Goal: Task Accomplishment & Management: Manage account settings

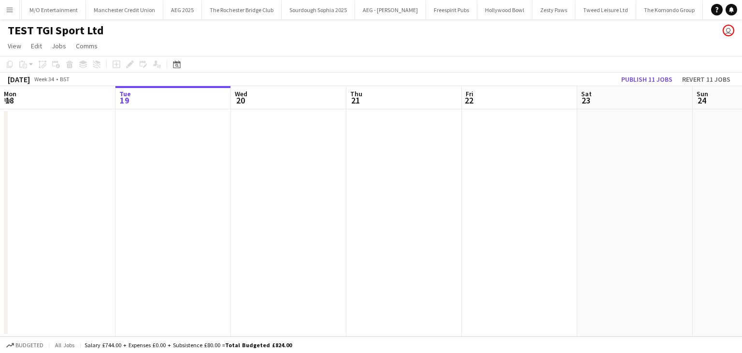
scroll to position [0, 3345]
click at [8, 14] on button "Menu" at bounding box center [9, 9] width 19 height 19
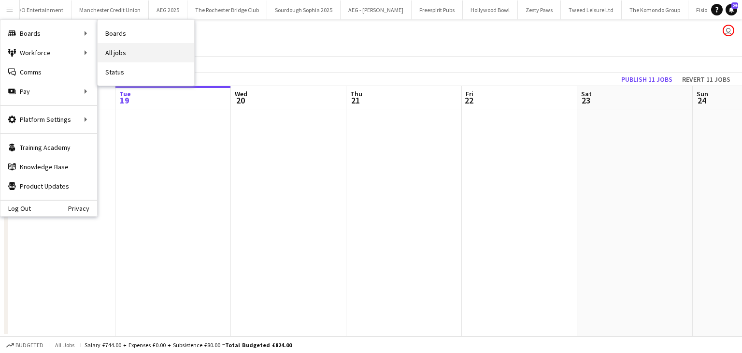
click at [116, 52] on link "All jobs" at bounding box center [146, 52] width 97 height 19
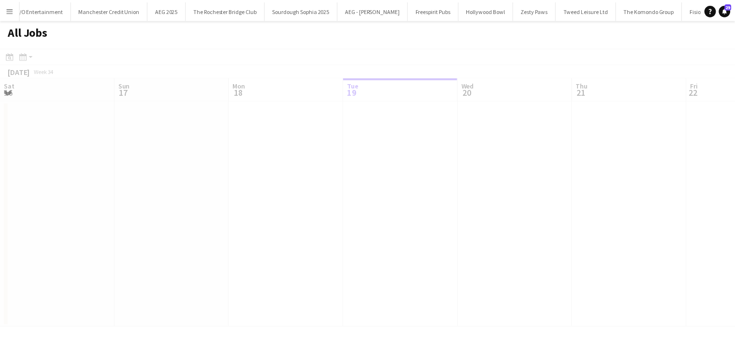
scroll to position [0, 231]
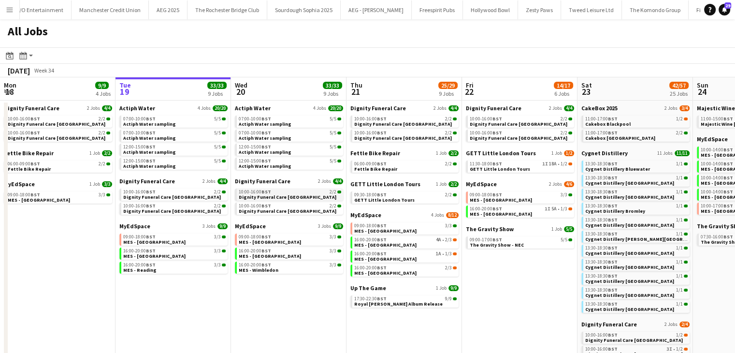
click at [267, 191] on span "BST" at bounding box center [266, 191] width 10 height 6
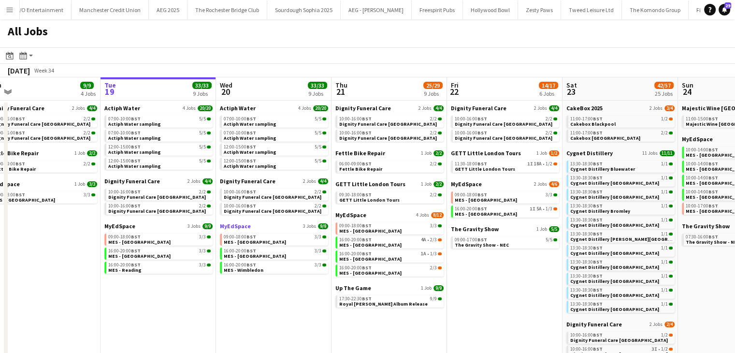
click at [233, 225] on span "MyEdSpace" at bounding box center [235, 225] width 31 height 7
click at [238, 226] on span "MyEdSpace" at bounding box center [235, 225] width 31 height 7
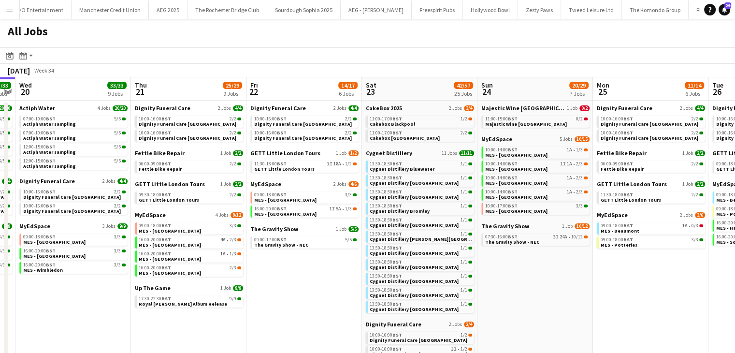
scroll to position [0, 447]
click at [147, 211] on span "MyEdSpace" at bounding box center [149, 214] width 31 height 7
click at [381, 123] on span "Cakebox Blackpool" at bounding box center [391, 124] width 45 height 6
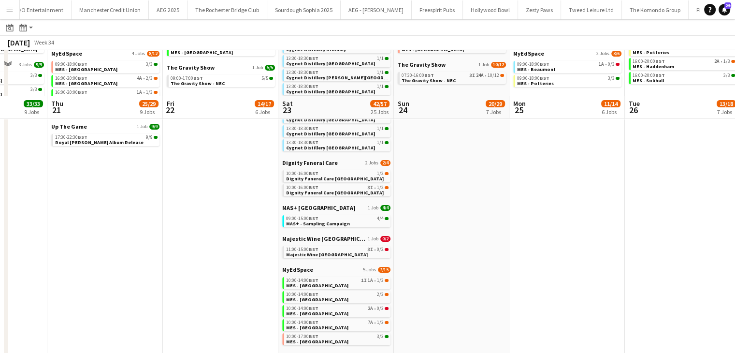
scroll to position [207, 0]
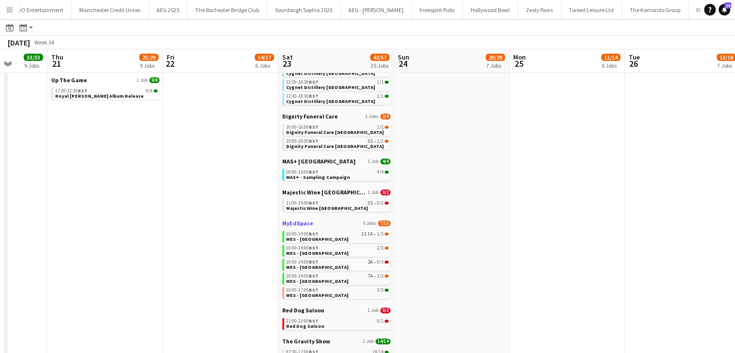
click at [292, 222] on span "MyEdSpace" at bounding box center [297, 222] width 31 height 7
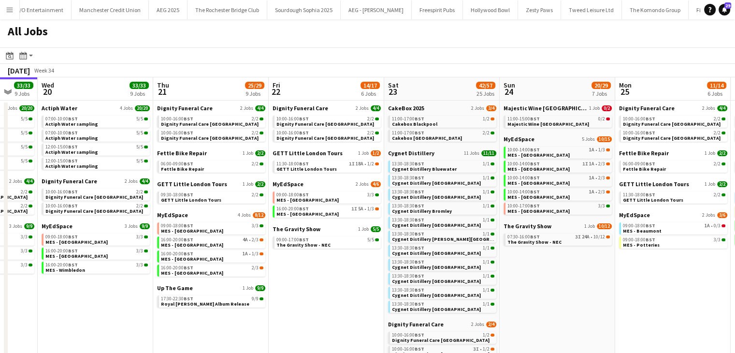
scroll to position [0, 306]
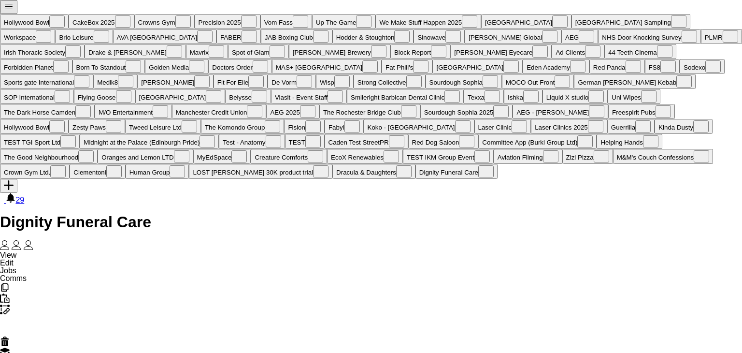
scroll to position [0, 202]
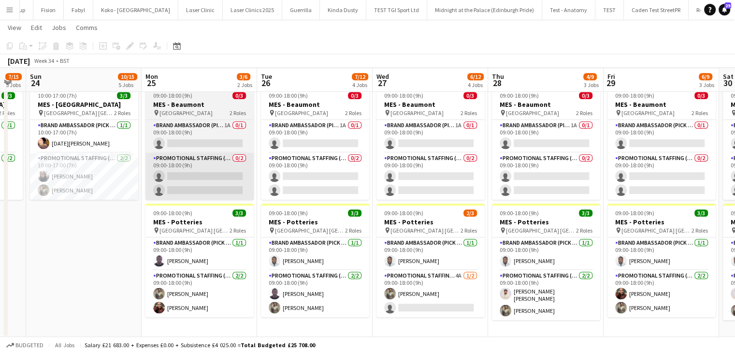
scroll to position [614, 0]
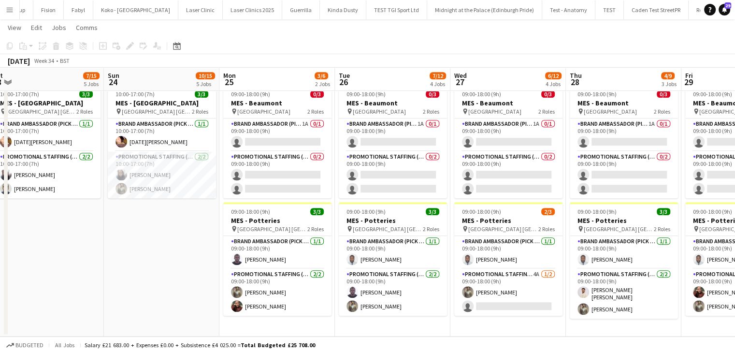
scroll to position [0, 399]
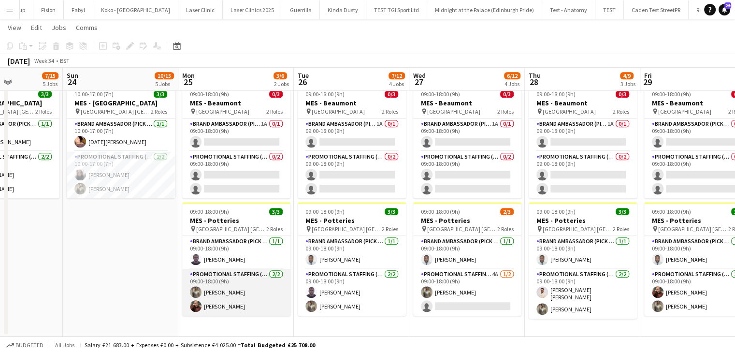
click at [208, 290] on app-card-role "Promotional Staffing (Brand Ambassadors) 2/2 09:00-18:00 (9h) Syed Shah Hannah …" at bounding box center [236, 292] width 108 height 47
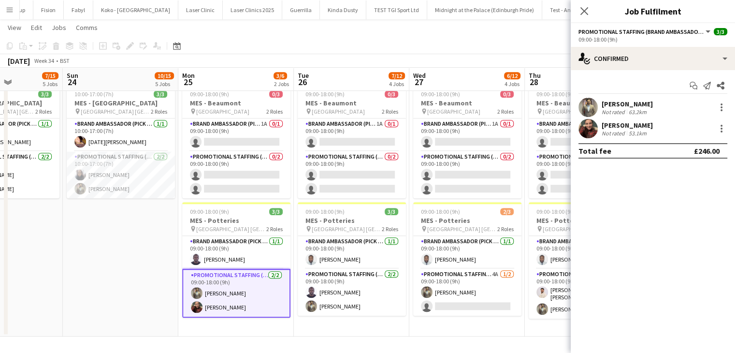
click at [591, 108] on app-user-avatar at bounding box center [587, 107] width 19 height 19
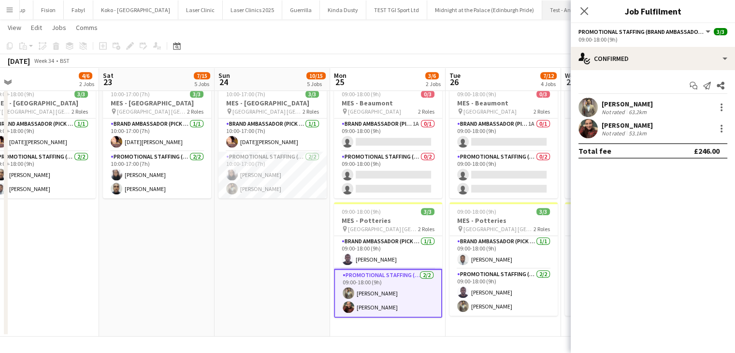
scroll to position [0, 241]
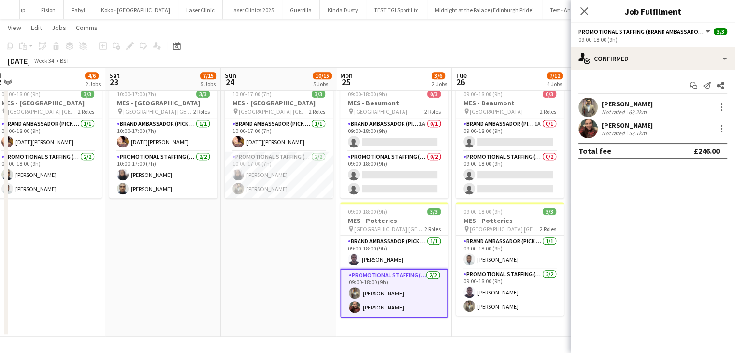
click at [14, 14] on button "Menu" at bounding box center [9, 9] width 19 height 19
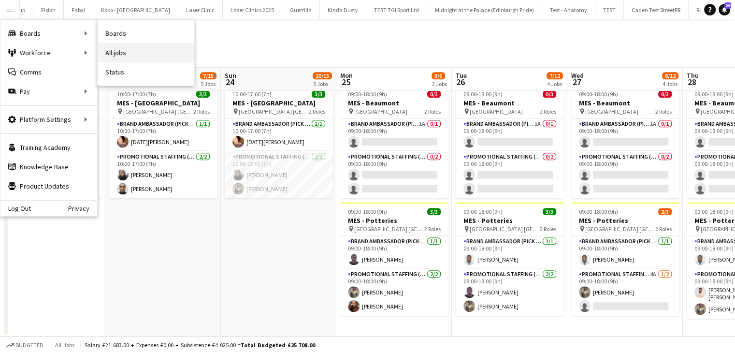
click at [115, 57] on link "All jobs" at bounding box center [146, 52] width 97 height 19
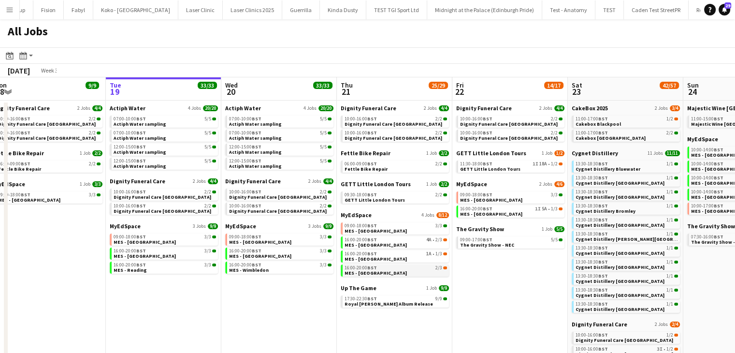
scroll to position [0, 217]
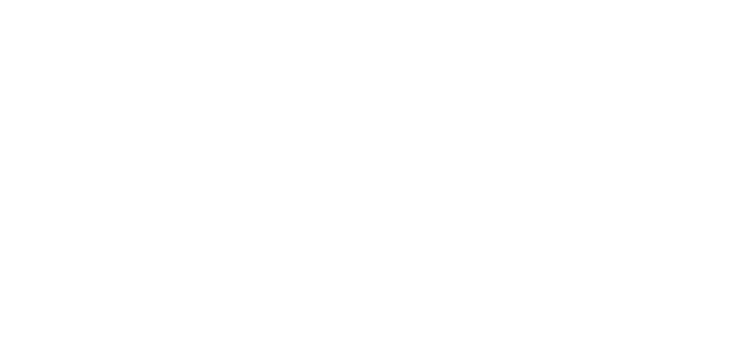
scroll to position [0, 248]
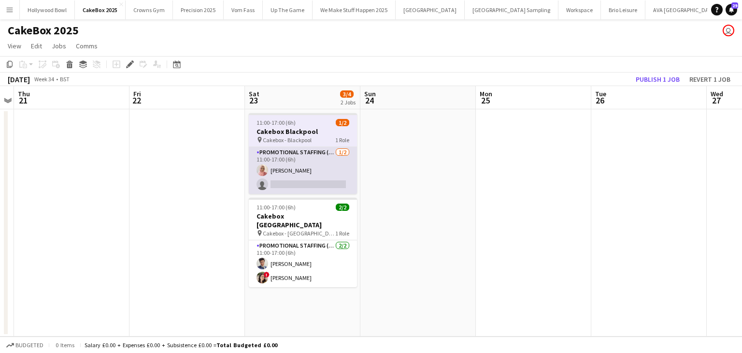
click at [295, 174] on app-card-role "Promotional Staffing (Brand Ambassadors) [DATE] 11:00-17:00 (6h) [PERSON_NAME] …" at bounding box center [303, 170] width 108 height 47
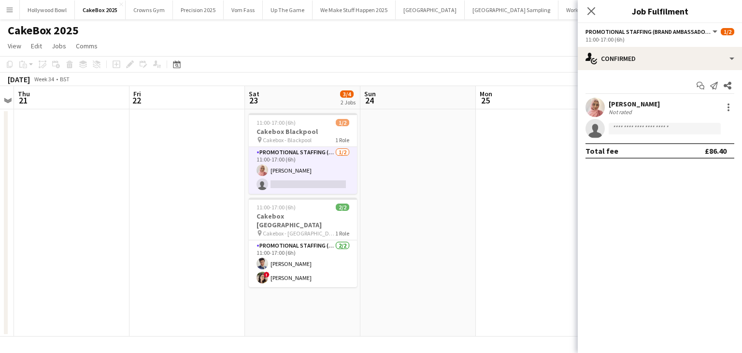
click at [594, 104] on app-user-avatar at bounding box center [595, 107] width 19 height 19
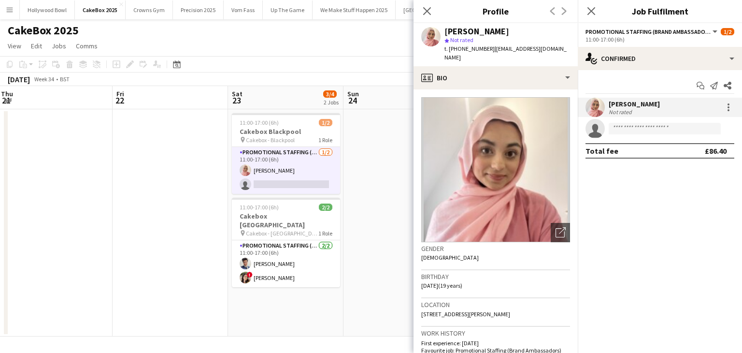
scroll to position [0, 350]
click at [263, 267] on app-card-role "Promotional Staffing (Brand Ambassadors) 2/2 11:00-17:00 (6h) Adil Shahbaz ! Di…" at bounding box center [285, 263] width 108 height 47
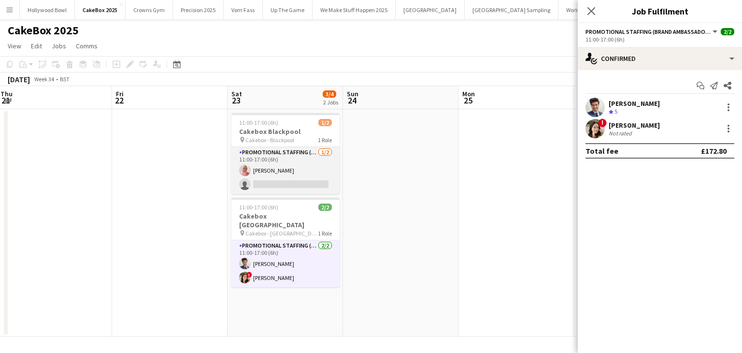
click at [282, 167] on app-card-role "Promotional Staffing (Brand Ambassadors) 1/2 11:00-17:00 (6h) Shabnam Jallal si…" at bounding box center [285, 170] width 108 height 47
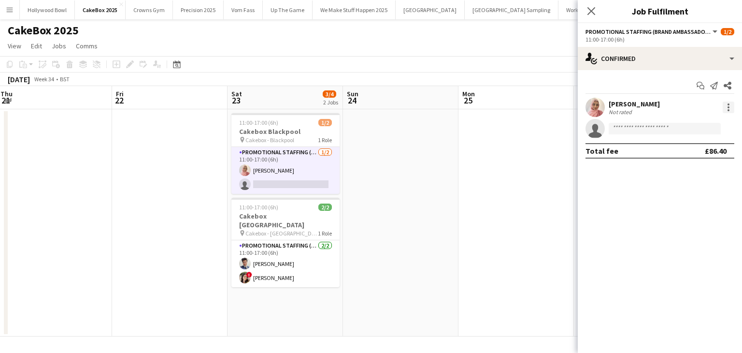
click at [732, 106] on div at bounding box center [729, 107] width 12 height 12
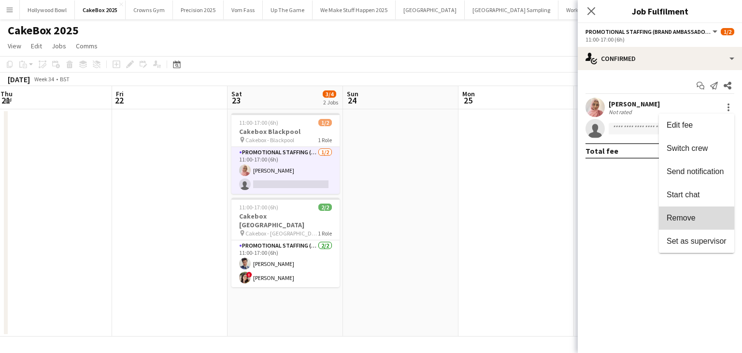
click at [667, 218] on span "Remove" at bounding box center [681, 218] width 29 height 8
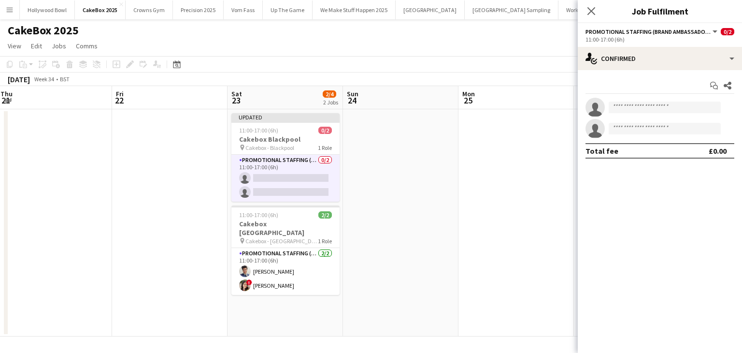
click at [471, 254] on app-date-cell at bounding box center [515, 222] width 115 height 227
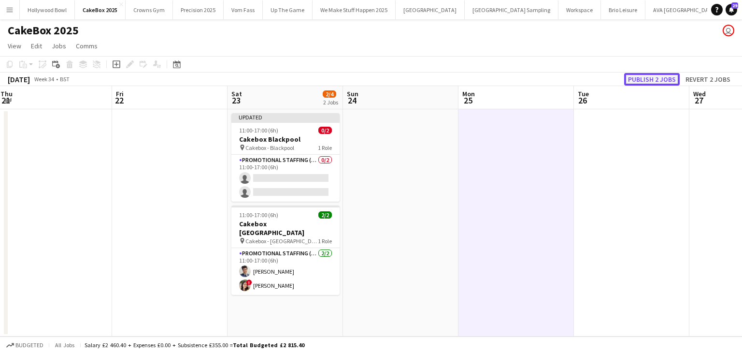
click at [636, 80] on button "Publish 2 jobs" at bounding box center [652, 79] width 56 height 13
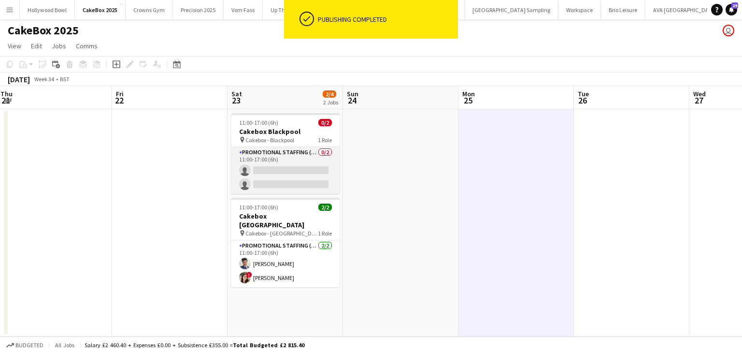
click at [297, 173] on app-card-role "Promotional Staffing (Brand Ambassadors) 0/2 11:00-17:00 (6h) single-neutral-ac…" at bounding box center [285, 170] width 108 height 47
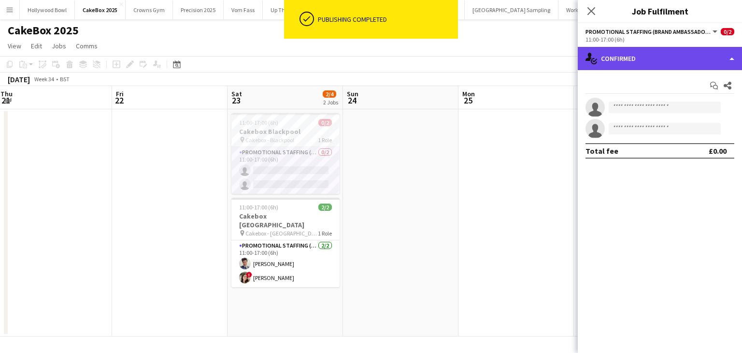
click at [659, 60] on div "single-neutral-actions-check-2 Confirmed" at bounding box center [660, 58] width 164 height 23
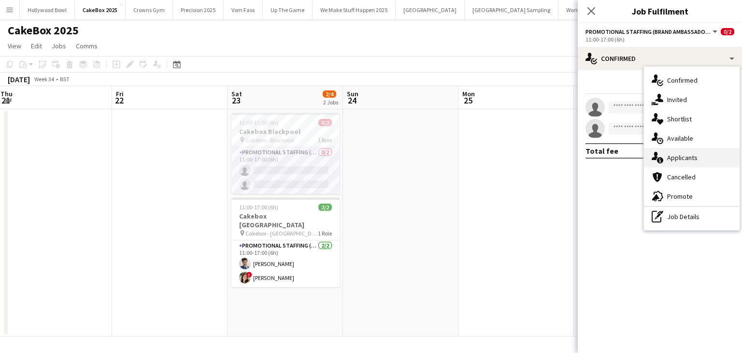
click at [695, 165] on div "single-neutral-actions-information Applicants" at bounding box center [692, 157] width 96 height 19
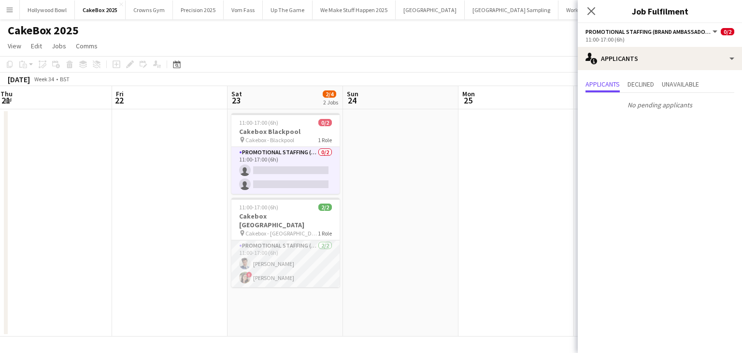
click at [282, 268] on app-card-role "Promotional Staffing (Brand Ambassadors) 2/2 11:00-17:00 (6h) Adil Shahbaz ! Di…" at bounding box center [285, 263] width 108 height 47
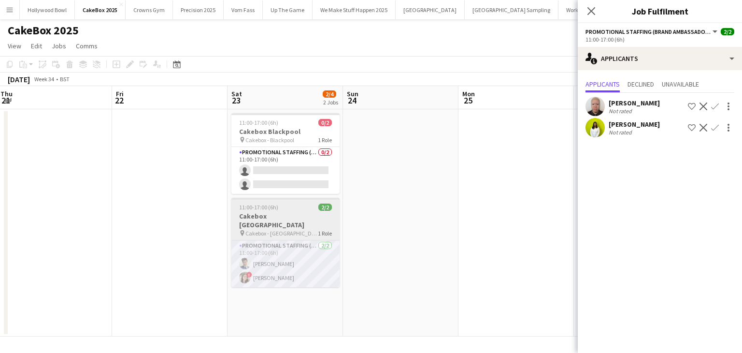
click at [267, 216] on h3 "Cakebox Edinburgh" at bounding box center [285, 220] width 108 height 17
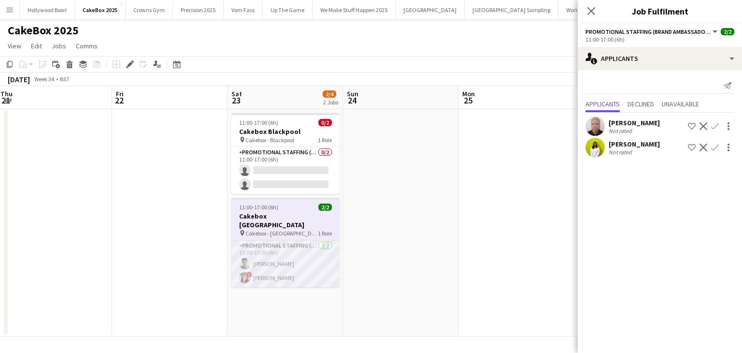
click at [284, 270] on app-card-role "Promotional Staffing (Brand Ambassadors) 2/2 11:00-17:00 (6h) Adil Shahbaz ! Di…" at bounding box center [285, 263] width 108 height 47
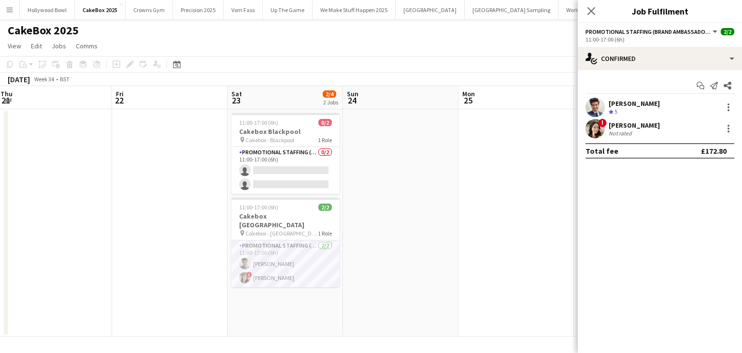
click at [285, 263] on app-card-role "Promotional Staffing (Brand Ambassadors) 2/2 11:00-17:00 (6h) Adil Shahbaz ! Di…" at bounding box center [285, 263] width 108 height 47
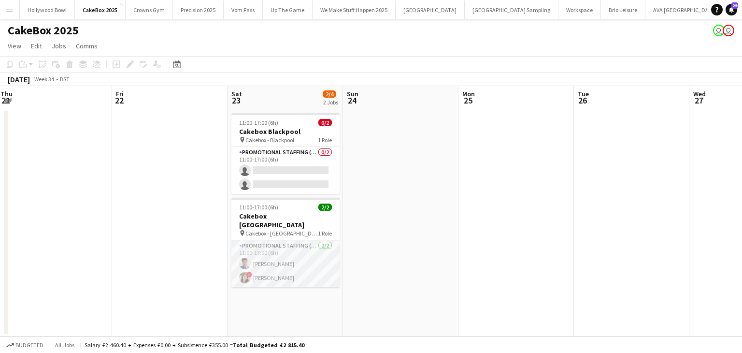
click at [285, 263] on app-card-role "Promotional Staffing (Brand Ambassadors) 2/2 11:00-17:00 (6h) Adil Shahbaz ! Di…" at bounding box center [285, 263] width 108 height 47
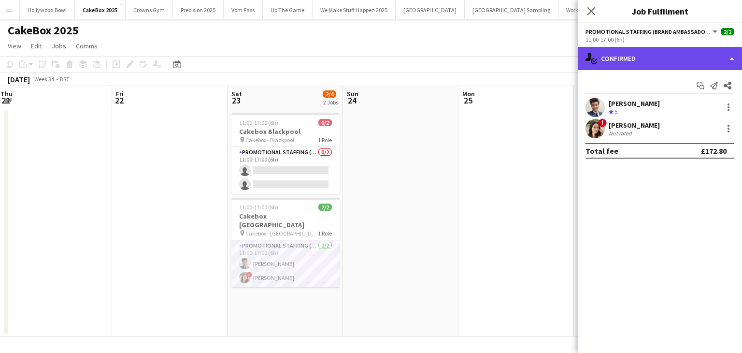
click at [678, 65] on div "single-neutral-actions-check-2 Confirmed" at bounding box center [660, 58] width 164 height 23
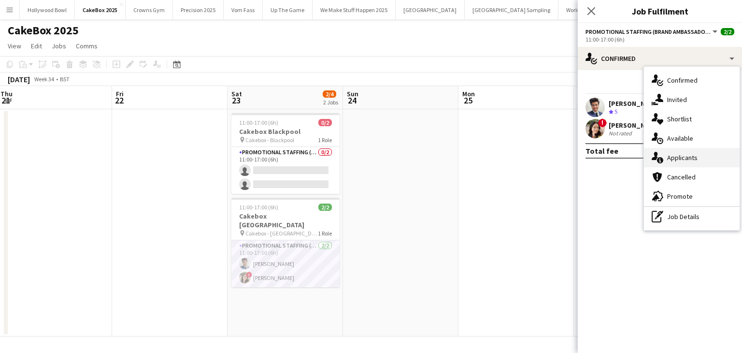
click at [676, 156] on div "single-neutral-actions-information Applicants" at bounding box center [692, 157] width 96 height 19
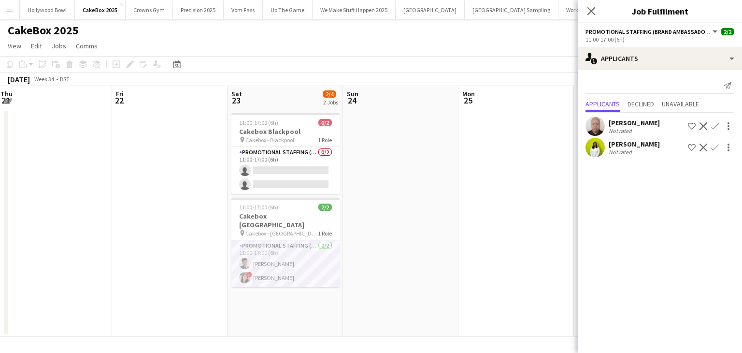
click at [595, 151] on app-user-avatar at bounding box center [595, 147] width 19 height 19
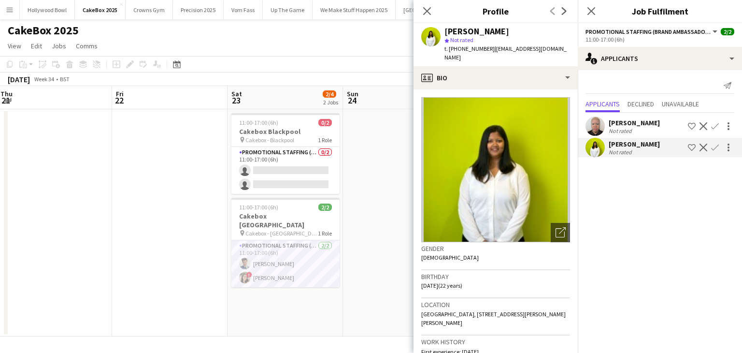
click at [282, 264] on app-card-role "Promotional Staffing (Brand Ambassadors) 2/2 11:00-17:00 (6h) Adil Shahbaz ! Di…" at bounding box center [285, 263] width 108 height 47
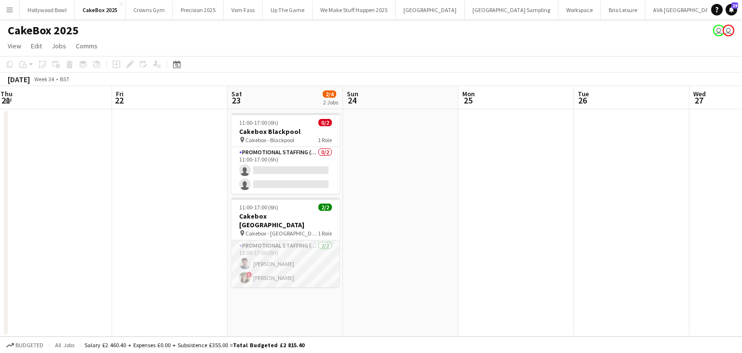
click at [282, 264] on app-card-role "Promotional Staffing (Brand Ambassadors) 2/2 11:00-17:00 (6h) Adil Shahbaz ! Di…" at bounding box center [285, 263] width 108 height 47
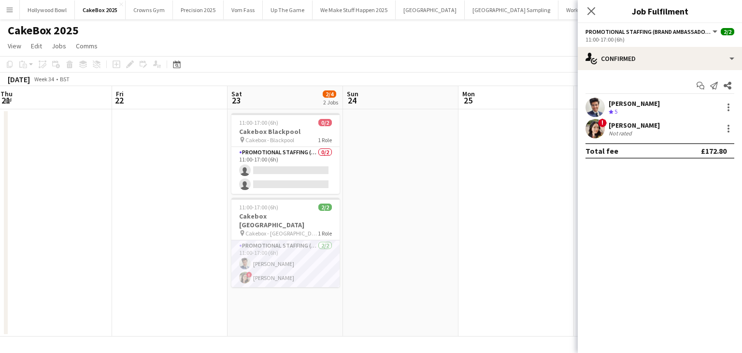
click at [587, 134] on app-user-avatar at bounding box center [595, 128] width 19 height 19
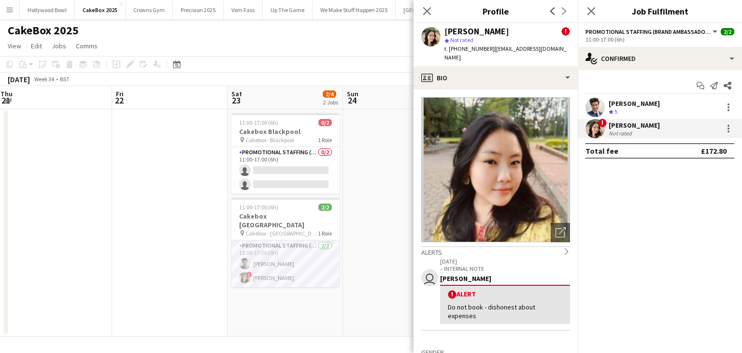
drag, startPoint x: 599, startPoint y: 101, endPoint x: 438, endPoint y: 124, distance: 162.1
click at [438, 124] on img at bounding box center [495, 169] width 149 height 145
click at [595, 110] on app-user-avatar at bounding box center [595, 107] width 19 height 19
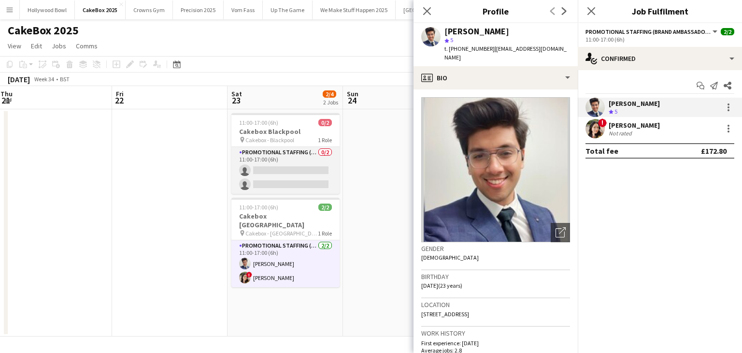
drag, startPoint x: 296, startPoint y: 186, endPoint x: 241, endPoint y: 163, distance: 59.3
click at [241, 163] on app-card-role "Promotional Staffing (Brand Ambassadors) 0/2 11:00-17:00 (6h) single-neutral-ac…" at bounding box center [285, 170] width 108 height 47
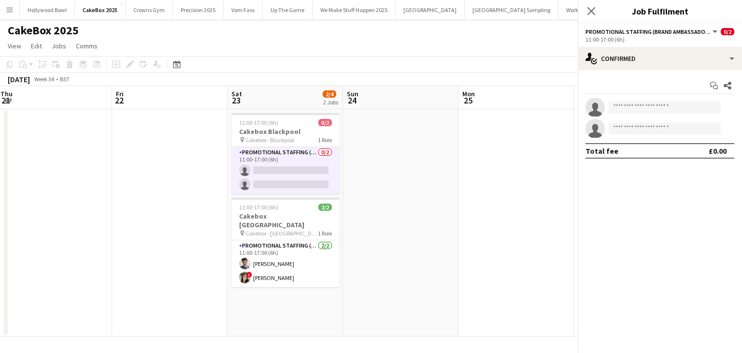
scroll to position [0, 349]
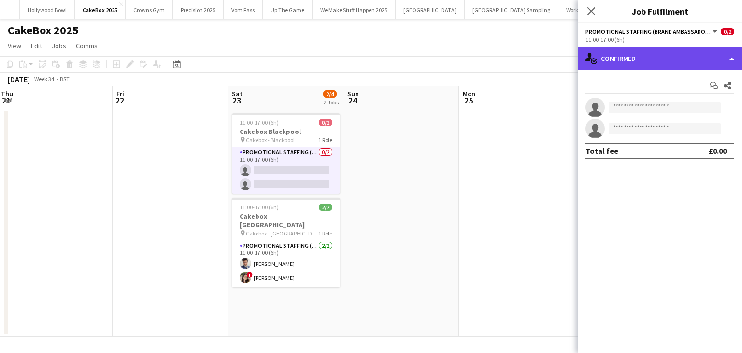
click at [618, 66] on div "single-neutral-actions-check-2 Confirmed" at bounding box center [660, 58] width 164 height 23
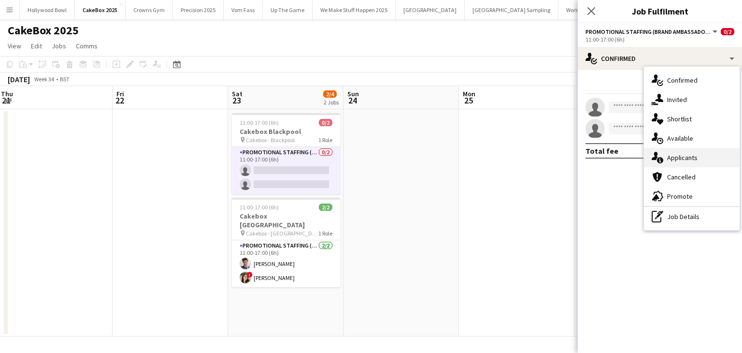
click at [676, 161] on div "single-neutral-actions-information Applicants" at bounding box center [692, 157] width 96 height 19
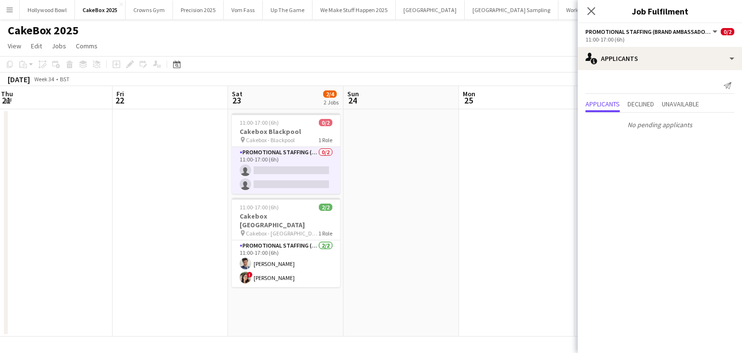
click at [287, 170] on app-card-role "Promotional Staffing (Brand Ambassadors) 0/2 11:00-17:00 (6h) single-neutral-ac…" at bounding box center [286, 170] width 108 height 47
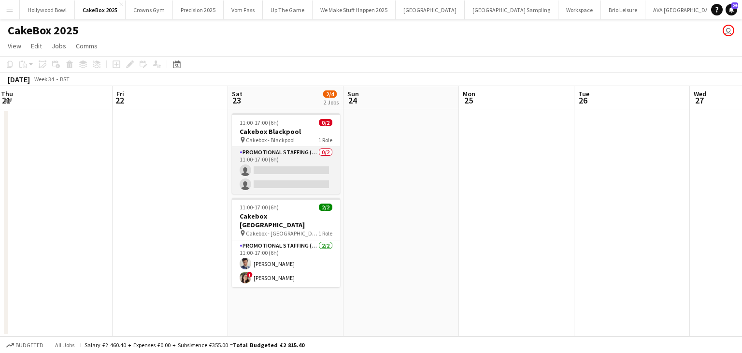
click at [287, 170] on app-card-role "Promotional Staffing (Brand Ambassadors) 0/2 11:00-17:00 (6h) single-neutral-ac…" at bounding box center [286, 170] width 108 height 47
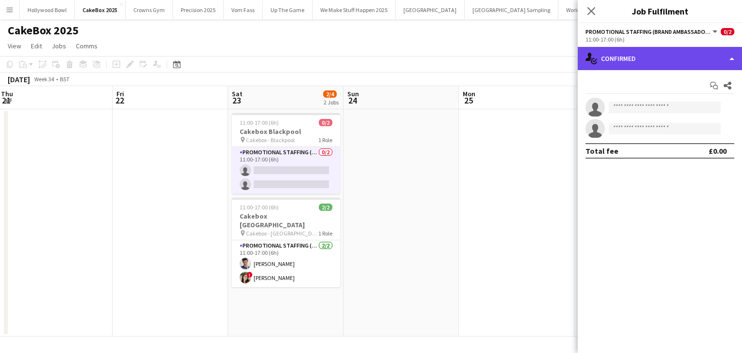
click at [628, 63] on div "single-neutral-actions-check-2 Confirmed" at bounding box center [660, 58] width 164 height 23
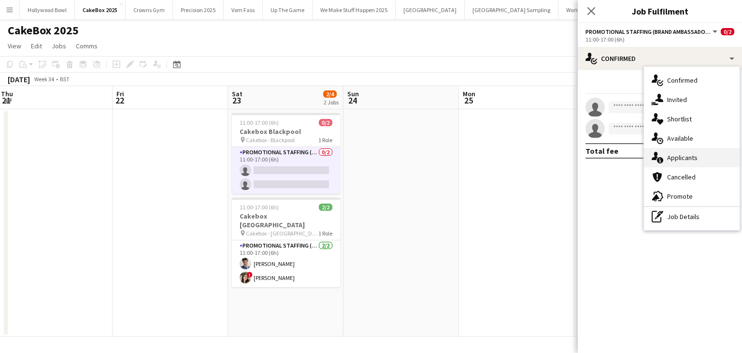
click at [686, 161] on div "single-neutral-actions-information Applicants" at bounding box center [692, 157] width 96 height 19
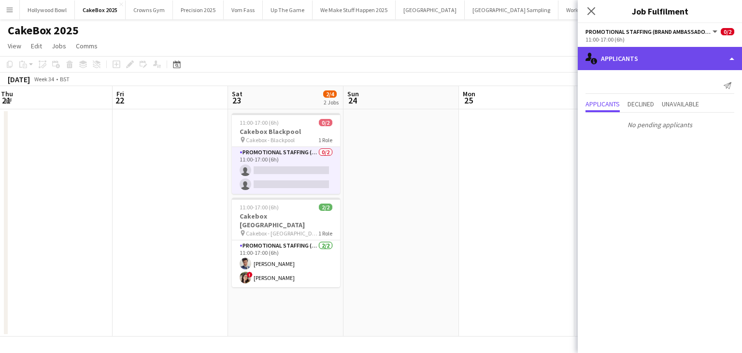
click at [631, 68] on div "single-neutral-actions-information Applicants" at bounding box center [660, 58] width 164 height 23
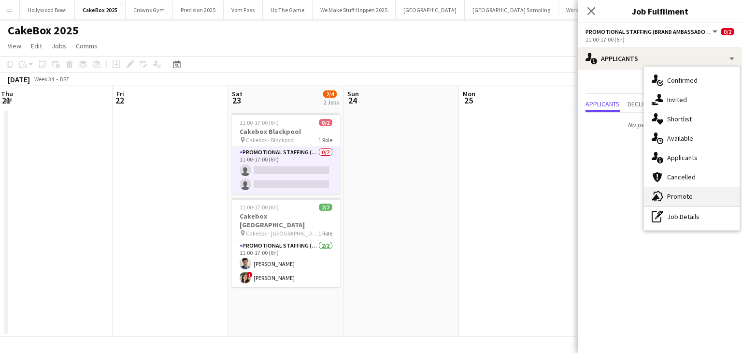
click at [675, 196] on div "advertising-megaphone Promote" at bounding box center [692, 195] width 96 height 19
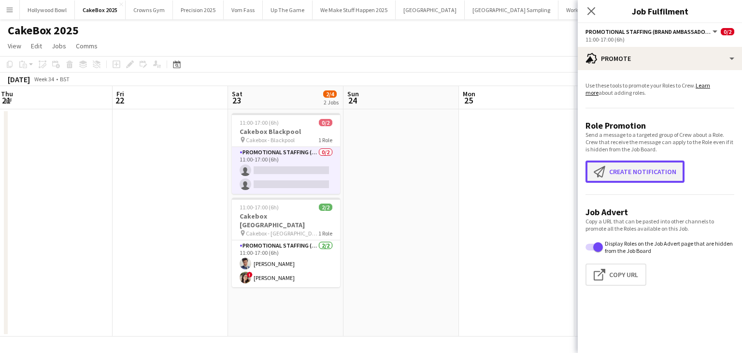
click at [651, 175] on button "Create notification Create notification" at bounding box center [635, 171] width 99 height 22
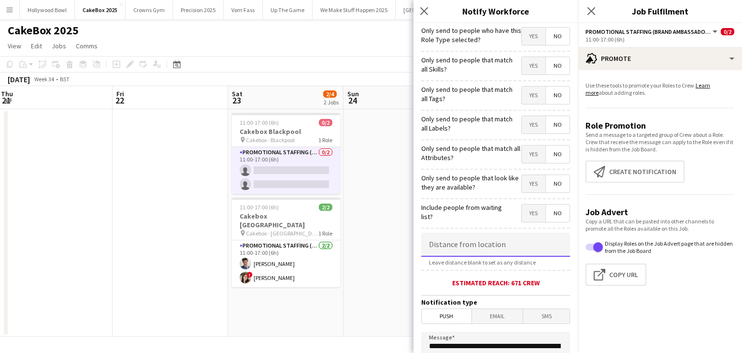
click at [479, 243] on input at bounding box center [495, 244] width 149 height 24
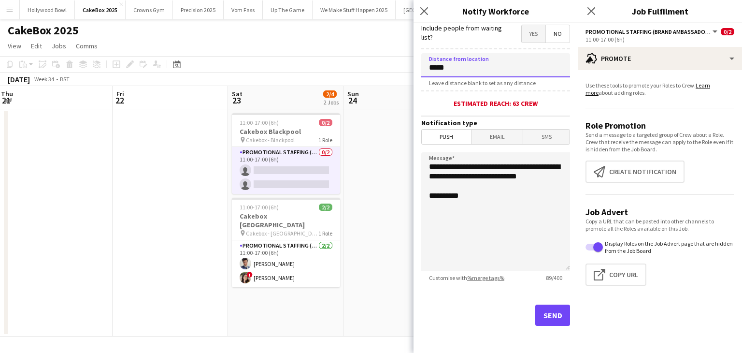
scroll to position [179, 0]
type input "*****"
click at [495, 136] on span "Email" at bounding box center [497, 137] width 51 height 14
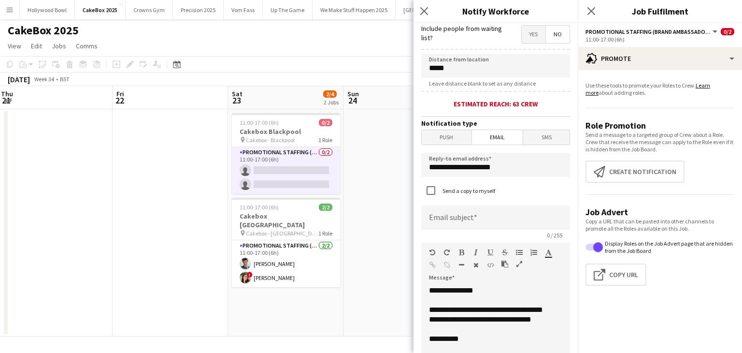
click at [435, 141] on span "Push" at bounding box center [447, 137] width 50 height 14
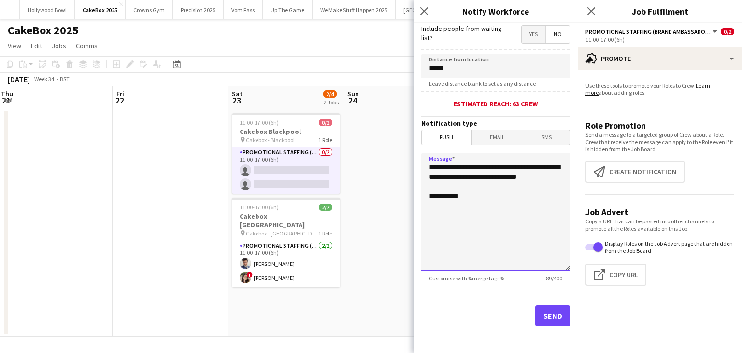
drag, startPoint x: 476, startPoint y: 190, endPoint x: 412, endPoint y: 165, distance: 68.5
click at [412, 165] on body "Menu Boards Boards Boards All jobs Status Workforce Workforce My Workforce Recr…" at bounding box center [371, 176] width 742 height 353
type textarea "**********"
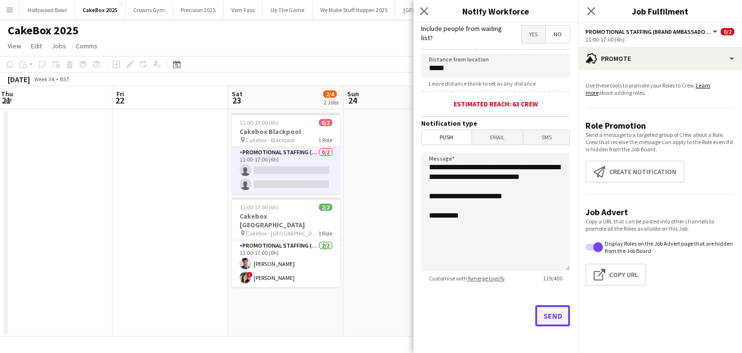
click at [550, 314] on button "Send" at bounding box center [552, 315] width 35 height 21
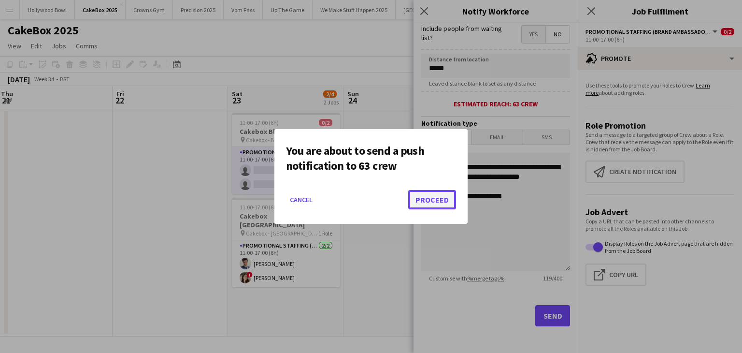
click at [438, 198] on button "Proceed" at bounding box center [432, 199] width 48 height 19
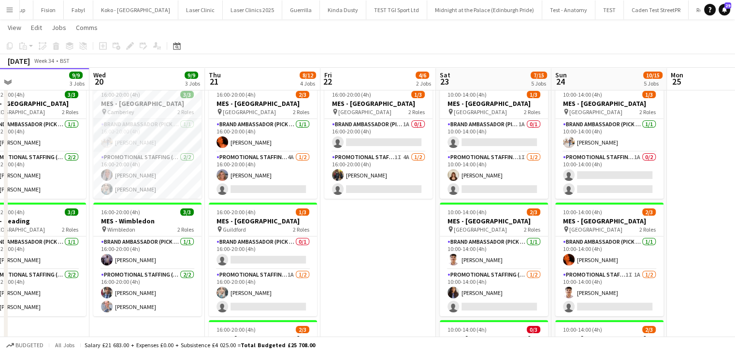
scroll to position [71, 0]
click at [374, 140] on app-card-role "Brand Ambassador (Pick up) 1A 0/1 16:00-20:00 (4h) single-neutral-actions" at bounding box center [378, 135] width 108 height 33
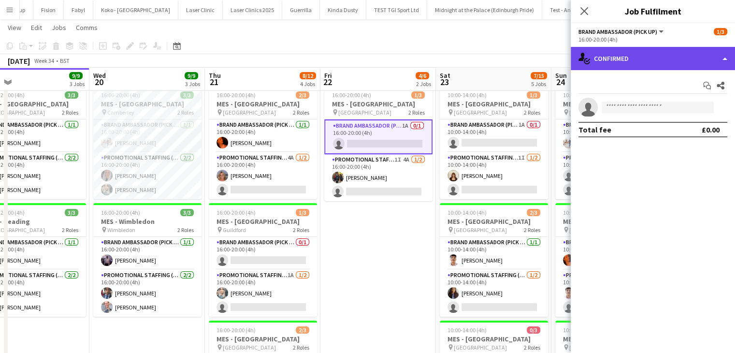
click at [653, 65] on div "single-neutral-actions-check-2 Confirmed" at bounding box center [653, 58] width 164 height 23
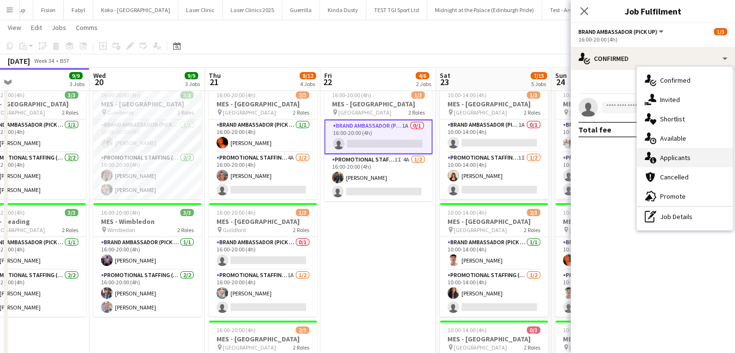
click at [678, 166] on div "single-neutral-actions-information Applicants" at bounding box center [685, 157] width 96 height 19
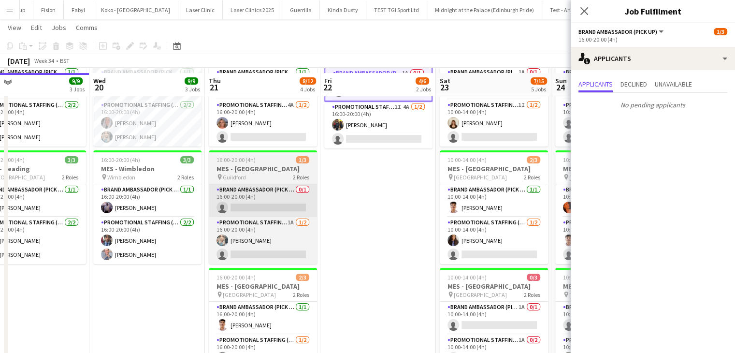
scroll to position [129, 0]
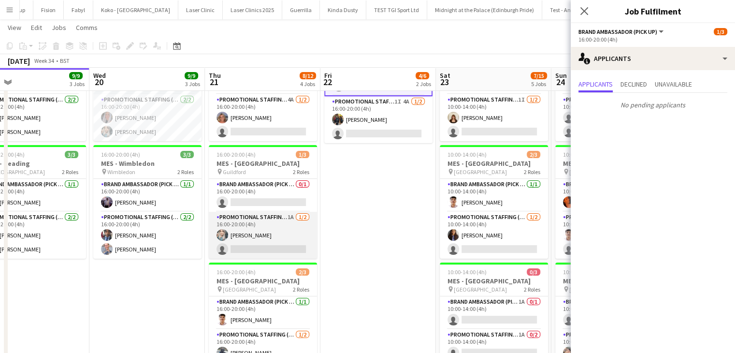
click at [264, 245] on app-card-role "Promotional Staffing (Brand Ambassadors) 1A [DATE] 16:00-20:00 (4h) [PERSON_NAM…" at bounding box center [263, 235] width 108 height 47
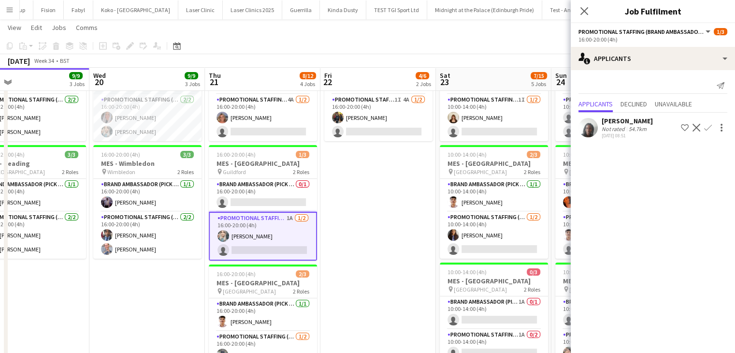
click at [707, 128] on app-icon "Confirm" at bounding box center [708, 128] width 8 height 8
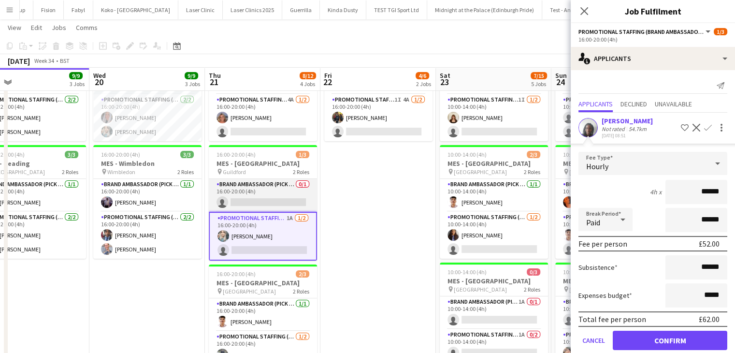
click at [278, 198] on app-card-role "Brand Ambassador (Pick up) 0/1 16:00-20:00 (4h) single-neutral-actions" at bounding box center [263, 195] width 108 height 33
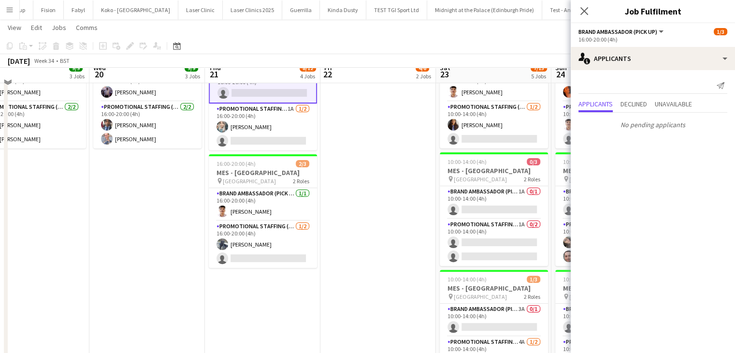
scroll to position [242, 0]
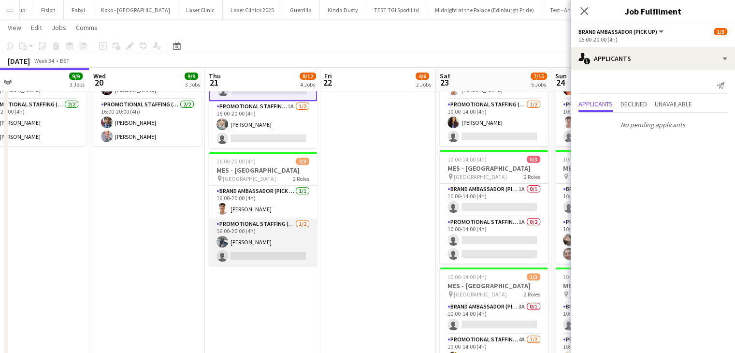
click at [275, 257] on app-card-role "Promotional Staffing (Brand Ambassadors) [DATE] 16:00-20:00 (4h) [PERSON_NAME] …" at bounding box center [263, 241] width 108 height 47
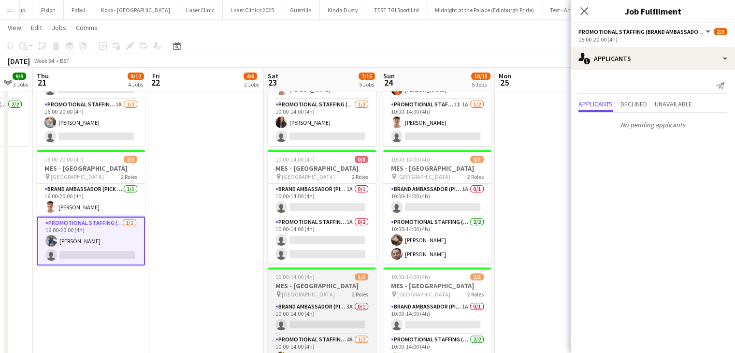
scroll to position [0, 315]
click at [329, 283] on h3 "MES - [GEOGRAPHIC_DATA]" at bounding box center [320, 285] width 108 height 9
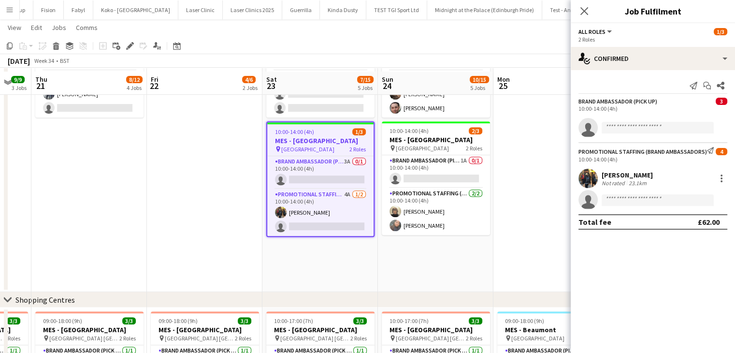
scroll to position [394, 0]
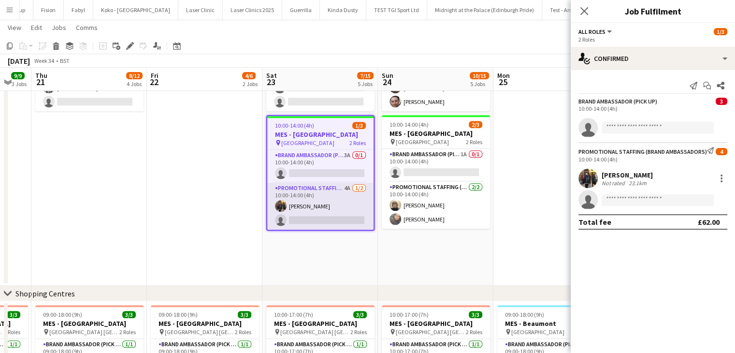
click at [310, 212] on app-card-role "Promotional Staffing (Brand Ambassadors) 4A [DATE] 10:00-14:00 (4h) [PERSON_NAM…" at bounding box center [320, 206] width 106 height 47
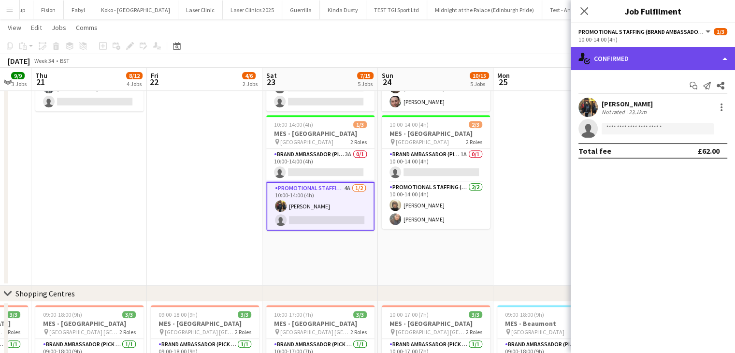
click at [663, 68] on div "single-neutral-actions-check-2 Confirmed" at bounding box center [653, 58] width 164 height 23
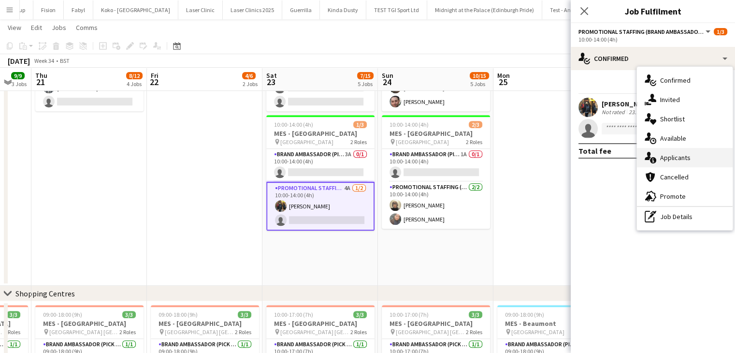
click at [672, 165] on div "single-neutral-actions-information Applicants" at bounding box center [685, 157] width 96 height 19
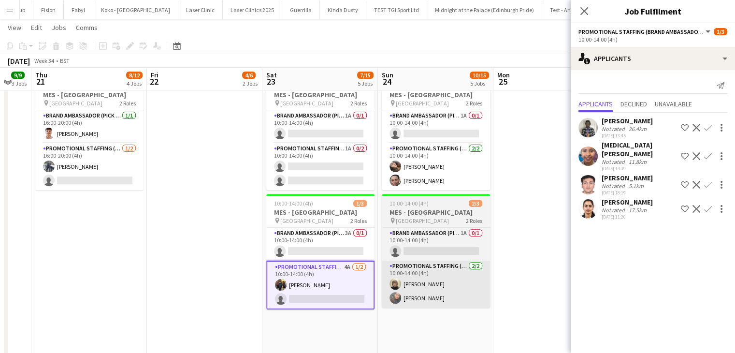
scroll to position [315, 0]
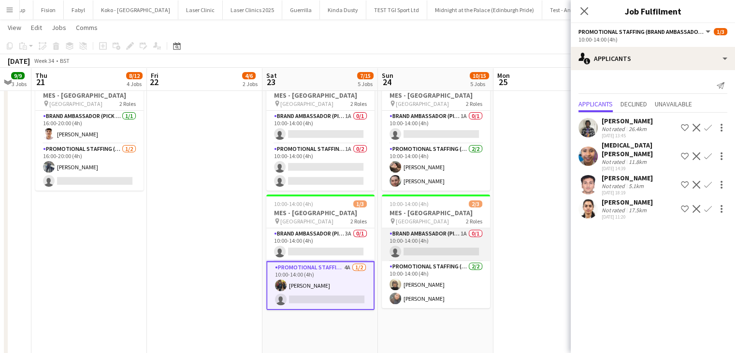
click at [413, 255] on app-card-role "Brand Ambassador (Pick up) 1A 0/1 10:00-14:00 (4h) single-neutral-actions" at bounding box center [436, 244] width 108 height 33
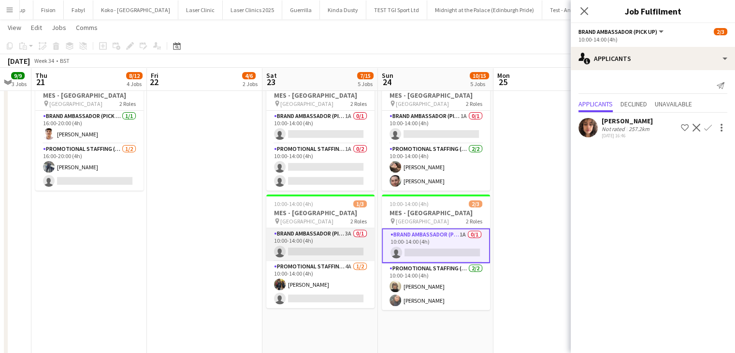
click at [323, 249] on app-card-role "Brand Ambassador (Pick up) 3A 0/1 10:00-14:00 (4h) single-neutral-actions" at bounding box center [320, 244] width 108 height 33
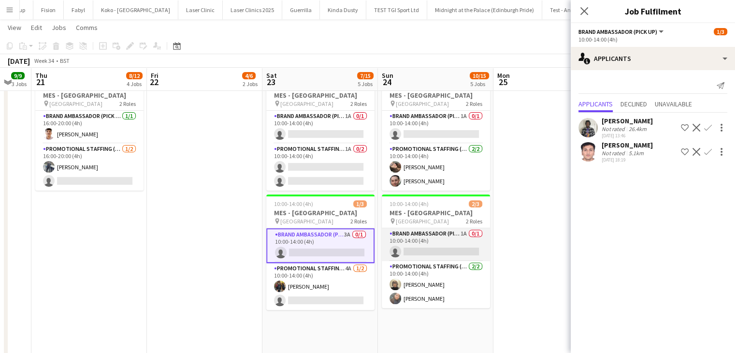
click at [423, 244] on app-card-role "Brand Ambassador (Pick up) 1A 0/1 10:00-14:00 (4h) single-neutral-actions" at bounding box center [436, 244] width 108 height 33
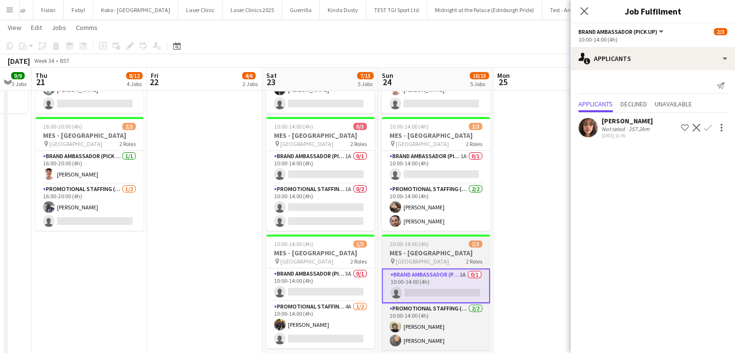
scroll to position [274, 0]
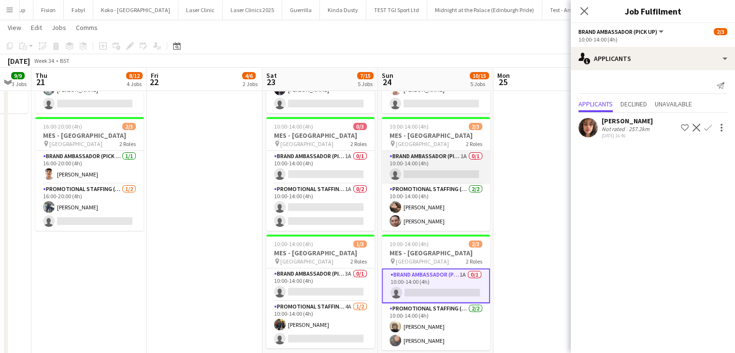
click at [427, 171] on app-card-role "Brand Ambassador (Pick up) 1A 0/1 10:00-14:00 (4h) single-neutral-actions" at bounding box center [436, 167] width 108 height 33
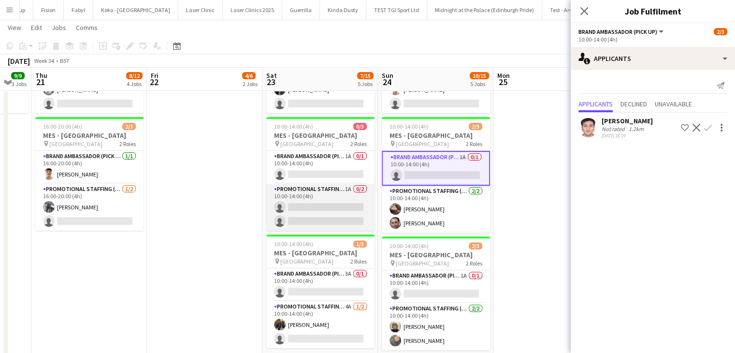
click at [314, 214] on app-card-role "Promotional Staffing (Brand Ambassadors) 1A 0/2 10:00-14:00 (4h) single-neutral…" at bounding box center [320, 207] width 108 height 47
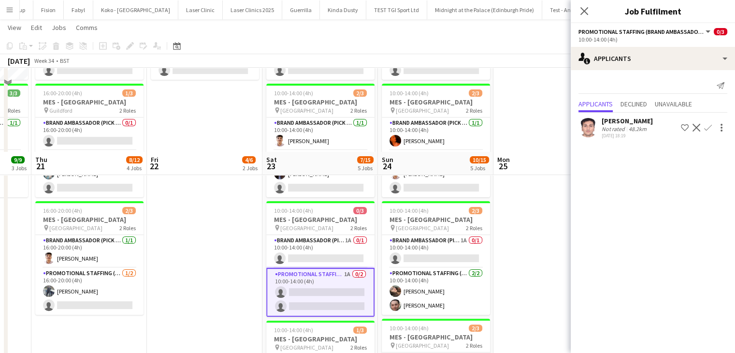
scroll to position [170, 0]
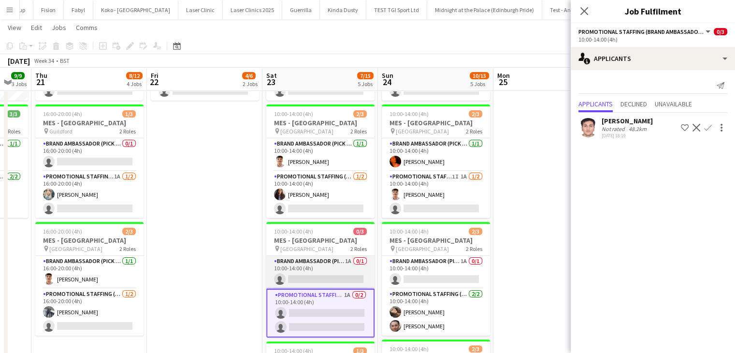
click at [310, 272] on app-card-role "Brand Ambassador (Pick up) 1A 0/1 10:00-14:00 (4h) single-neutral-actions" at bounding box center [320, 272] width 108 height 33
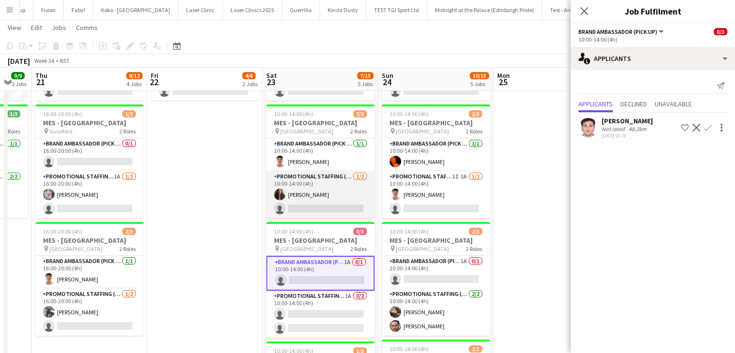
click at [350, 204] on app-card-role "Promotional Staffing (Brand Ambassadors) [DATE] 10:00-14:00 (4h) [PERSON_NAME] …" at bounding box center [320, 194] width 108 height 47
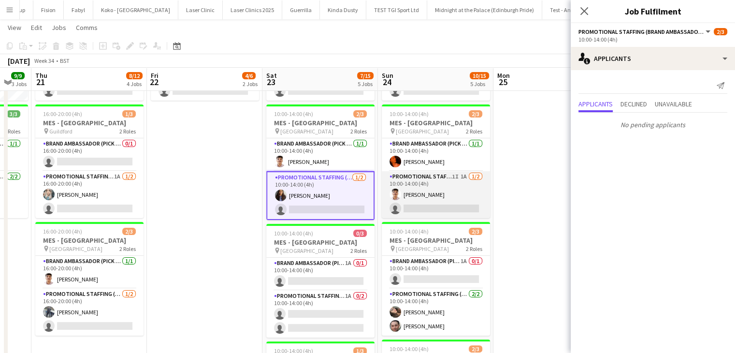
click at [477, 178] on app-card-role "Promotional Staffing (Brand Ambassadors) 1I 1A [DATE] 10:00-14:00 (4h) [PERSON_…" at bounding box center [436, 194] width 108 height 47
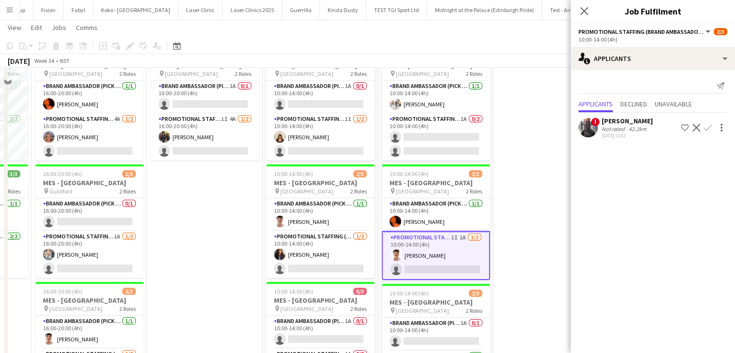
scroll to position [31, 0]
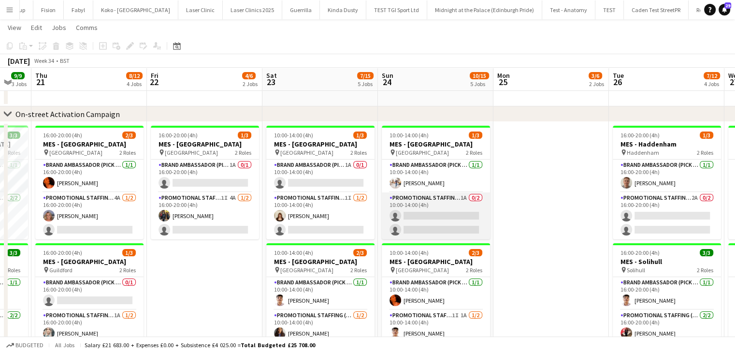
click at [412, 227] on app-card-role "Promotional Staffing (Brand Ambassadors) 1A 0/2 10:00-14:00 (4h) single-neutral…" at bounding box center [436, 215] width 108 height 47
